Goal: Task Accomplishment & Management: Use online tool/utility

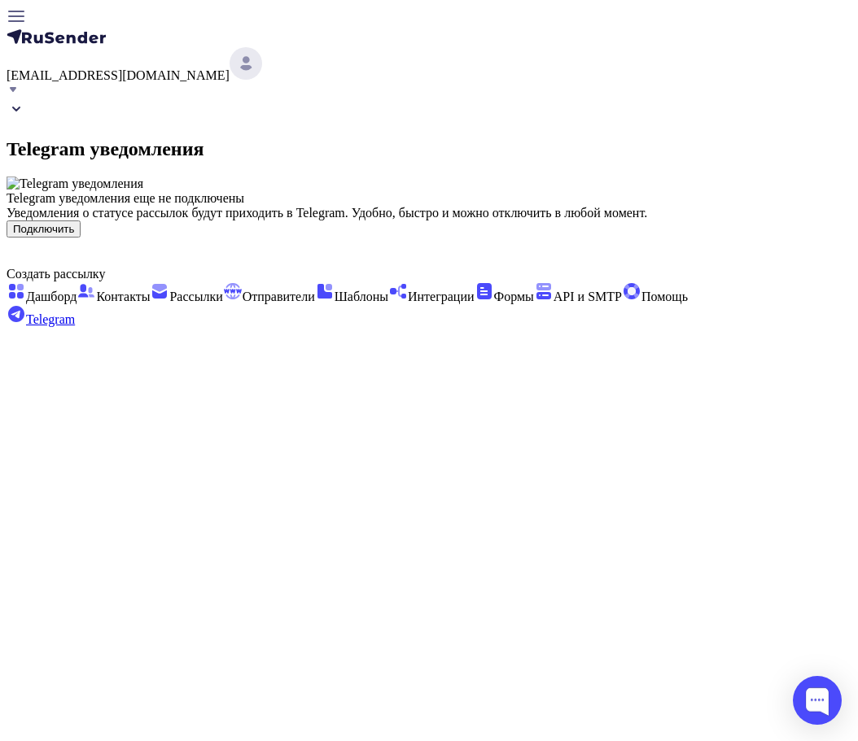
click at [720, 327] on div "prohorenkov@ucoz-team.net Telegram уведомления Telegram уведомления еще не подк…" at bounding box center [429, 167] width 845 height 321
click at [81, 238] on button "Подключить" at bounding box center [44, 229] width 74 height 17
click at [699, 238] on div "Telegram уведомления еще не подключены Уведомления о статусе рассылок будут при…" at bounding box center [429, 214] width 845 height 46
click at [632, 238] on div "Telegram уведомления еще не подключены Уведомления о статусе рассылок будут при…" at bounding box center [429, 214] width 845 height 46
click at [81, 238] on button "Подключить" at bounding box center [44, 229] width 74 height 17
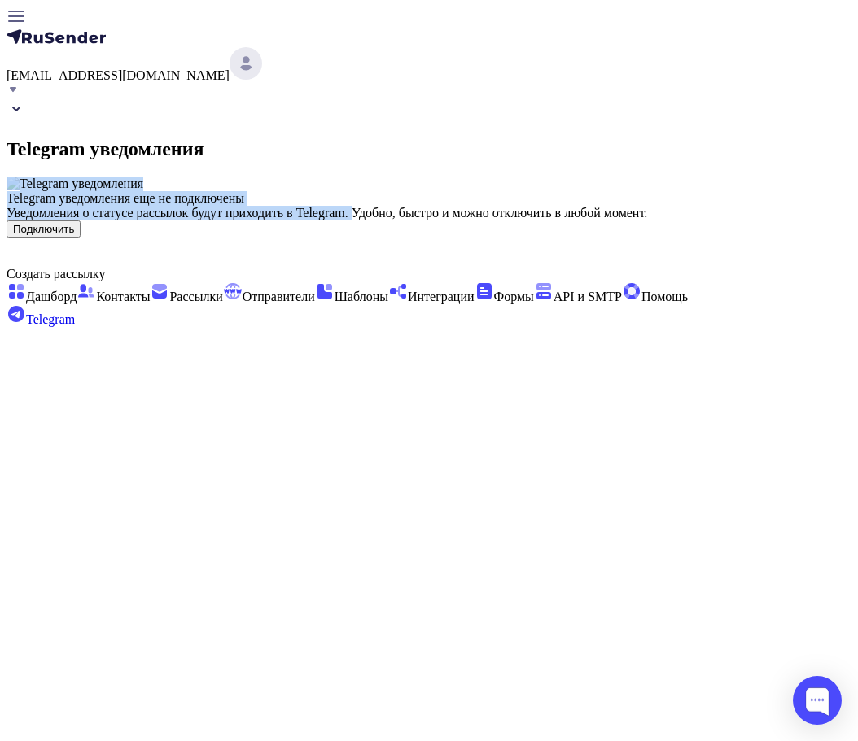
drag, startPoint x: 856, startPoint y: 160, endPoint x: 855, endPoint y: 219, distance: 59.4
click at [714, 166] on div "Telegram уведомления Telegram уведомления еще не подключены Уведомления о стату…" at bounding box center [429, 168] width 845 height 138
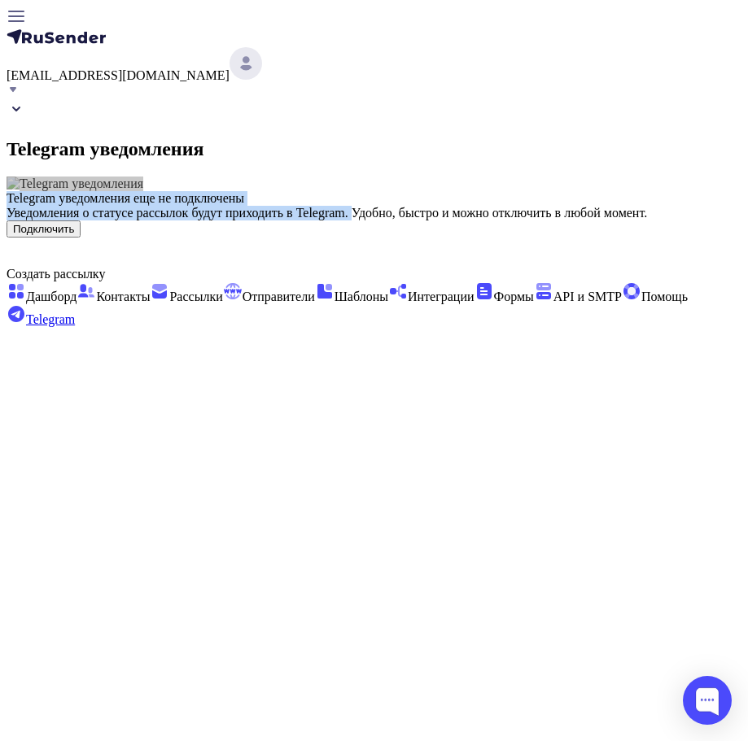
click at [684, 193] on div "Telegram уведомления Telegram уведомления еще не подключены Уведомления о стату…" at bounding box center [374, 168] width 735 height 138
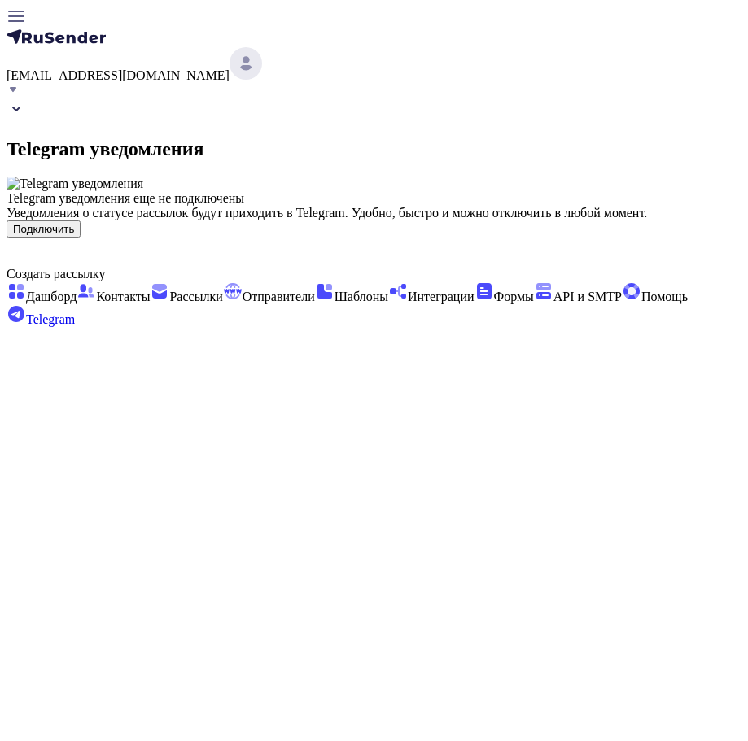
click at [573, 238] on div "Telegram уведомления еще не подключены Уведомления о статусе рассылок будут при…" at bounding box center [374, 214] width 735 height 46
click at [81, 238] on button "Подключить" at bounding box center [44, 229] width 74 height 17
click at [602, 237] on div "Telegram уведомления еще не подключены Уведомления о статусе рассылок будут при…" at bounding box center [374, 207] width 735 height 61
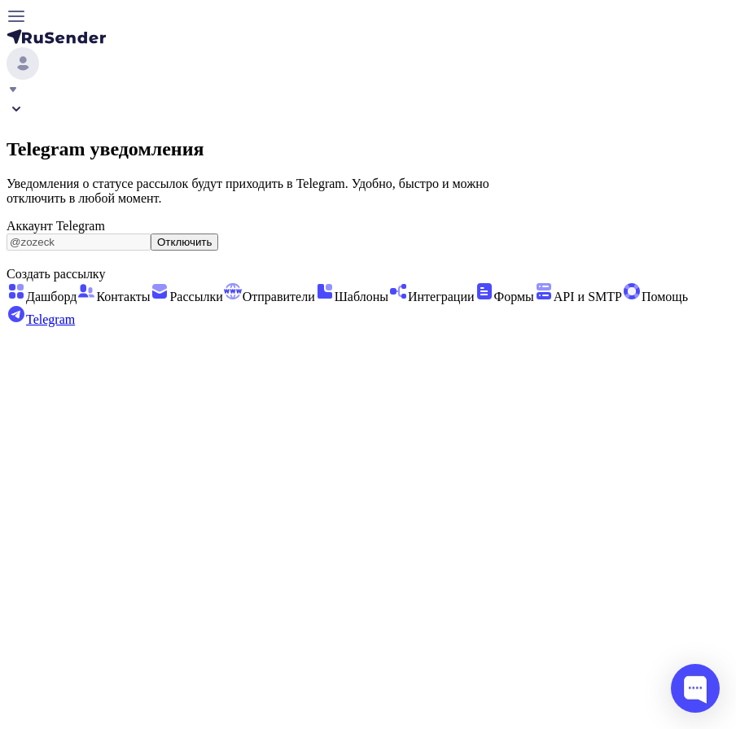
drag, startPoint x: 502, startPoint y: 340, endPoint x: 675, endPoint y: 313, distance: 174.7
click at [614, 283] on div "Telegram уведомления Уведомления о статусе рассылок будут приходить в Telegram.…" at bounding box center [368, 167] width 723 height 321
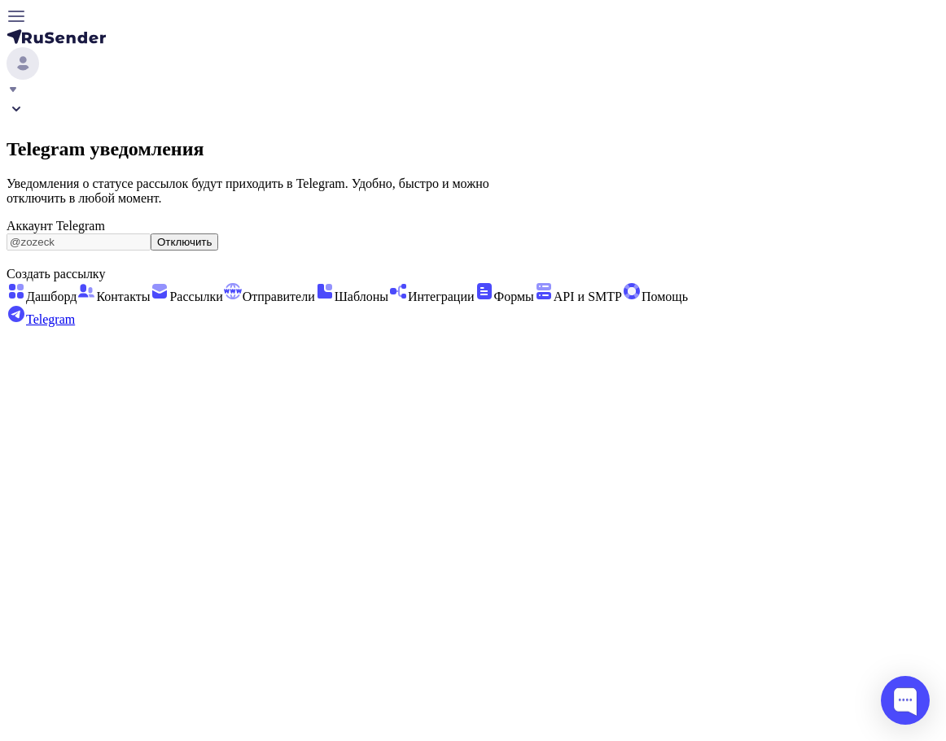
click at [764, 327] on div "Telegram уведомления Уведомления о статусе рассылок будут приходить в Telegram.…" at bounding box center [473, 167] width 933 height 321
